Goal: Navigation & Orientation: Find specific page/section

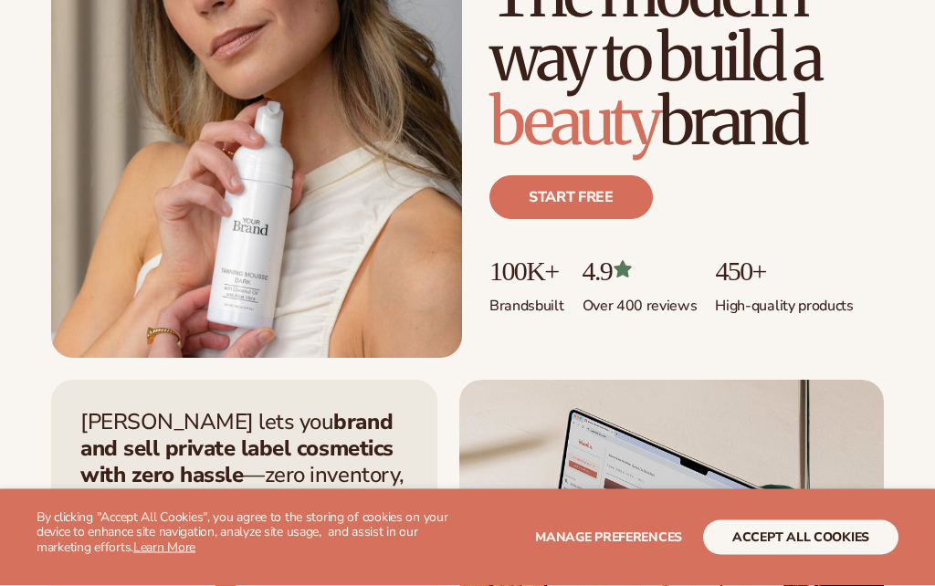
scroll to position [269, 0]
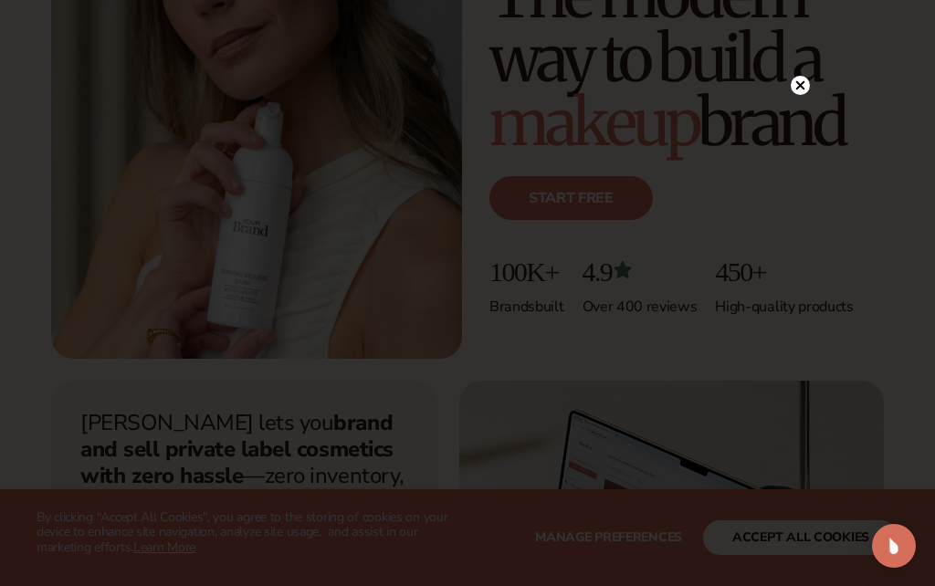
click at [809, 95] on circle at bounding box center [800, 85] width 19 height 19
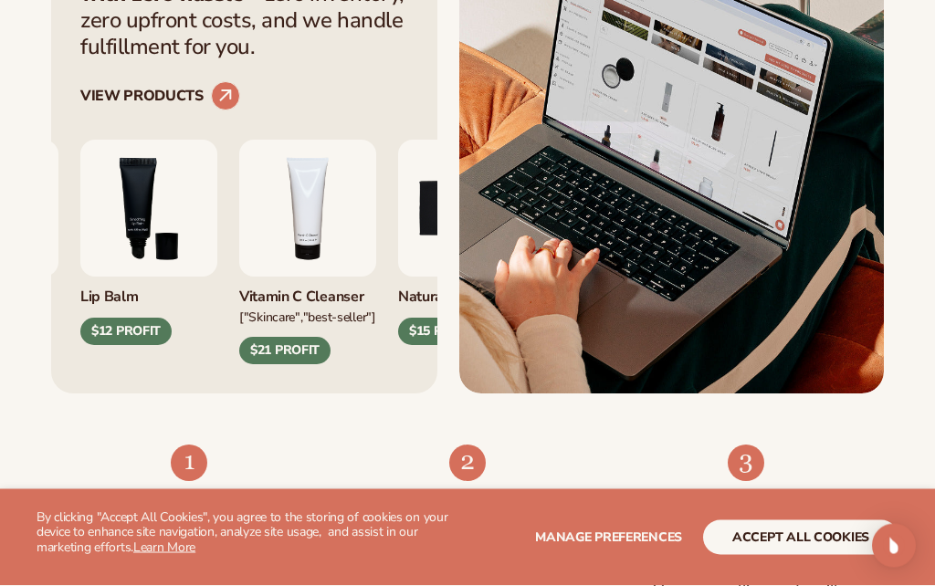
scroll to position [780, 0]
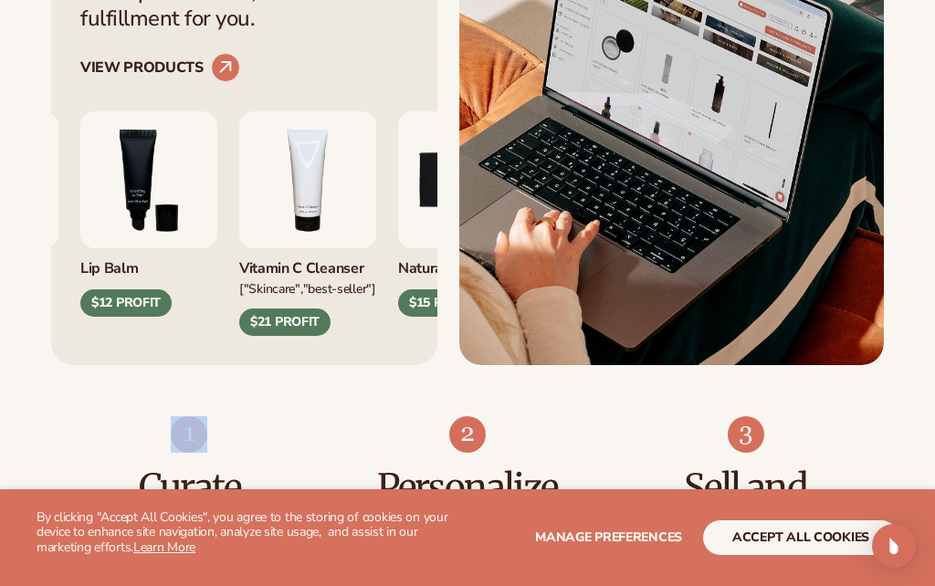
click at [302, 446] on ul "Curate Pick from 450+ products to build your perfect collection. Personalize Pr…" at bounding box center [467, 503] width 761 height 175
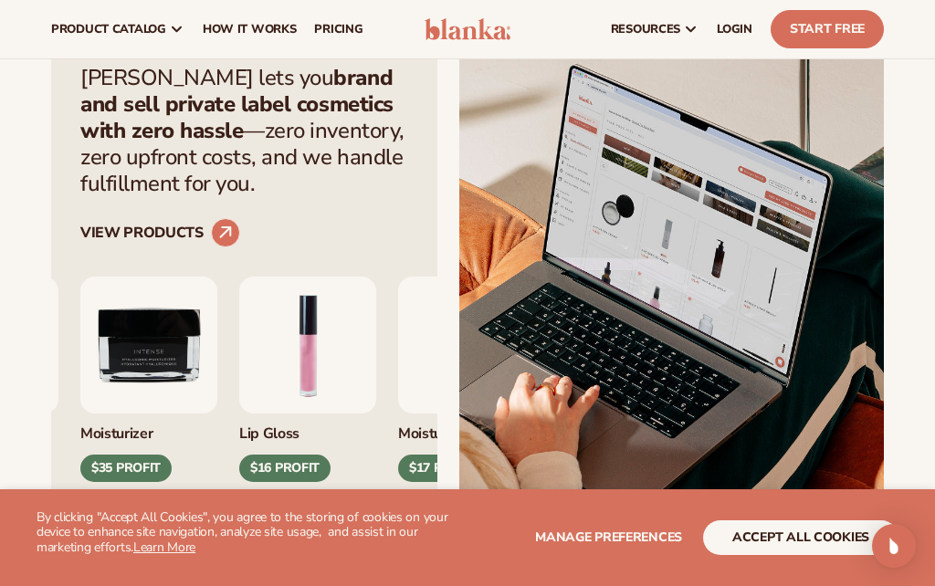
scroll to position [613, 0]
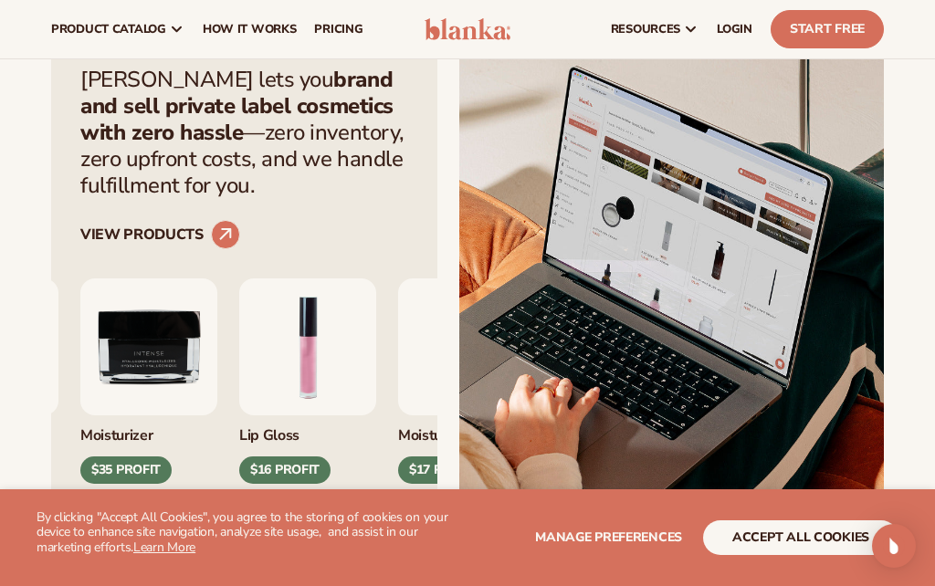
click at [226, 236] on icon at bounding box center [225, 234] width 12 height 12
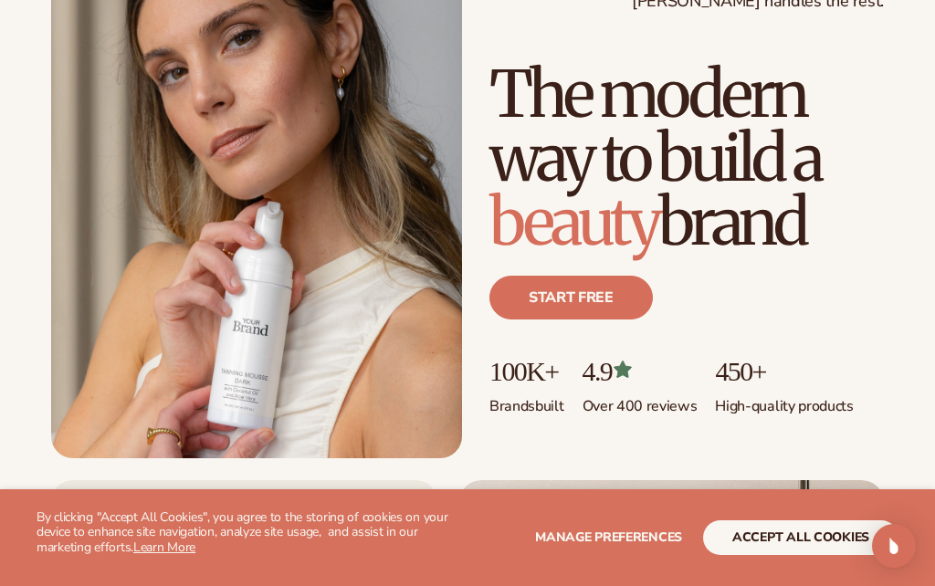
scroll to position [174, 0]
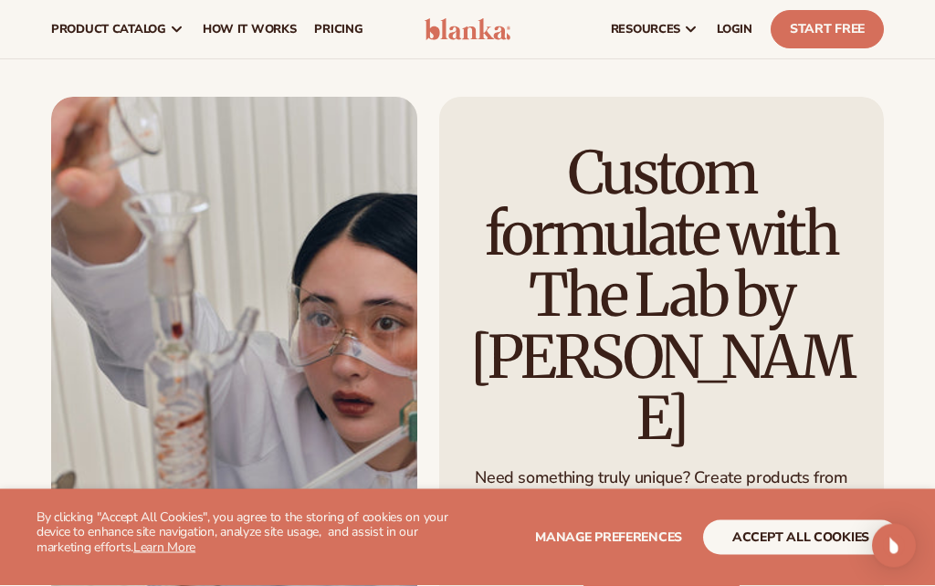
scroll to position [2003, 0]
